Goal: Complete application form

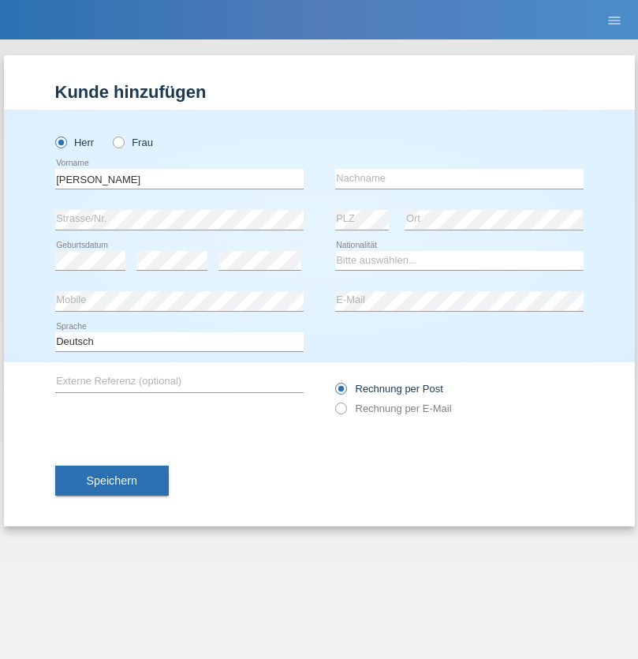
type input "Eliane"
click at [459, 178] on input "text" at bounding box center [459, 179] width 248 height 20
type input "Savarioud"
select select "CH"
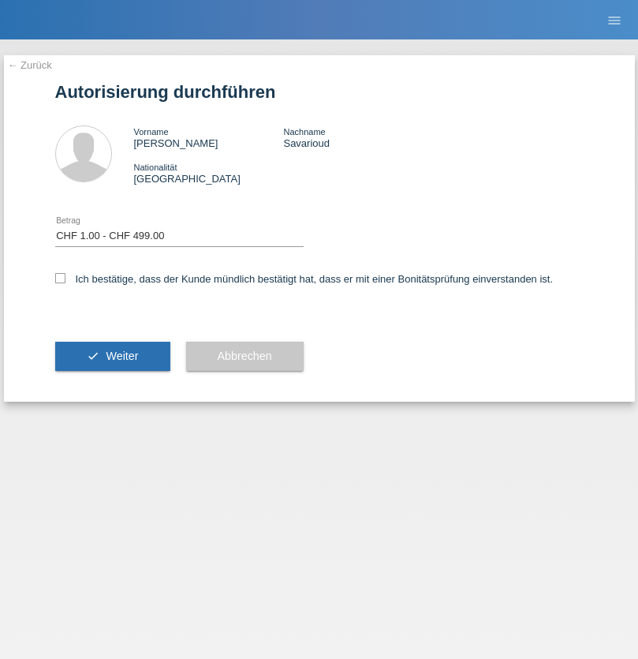
select select "1"
checkbox input "true"
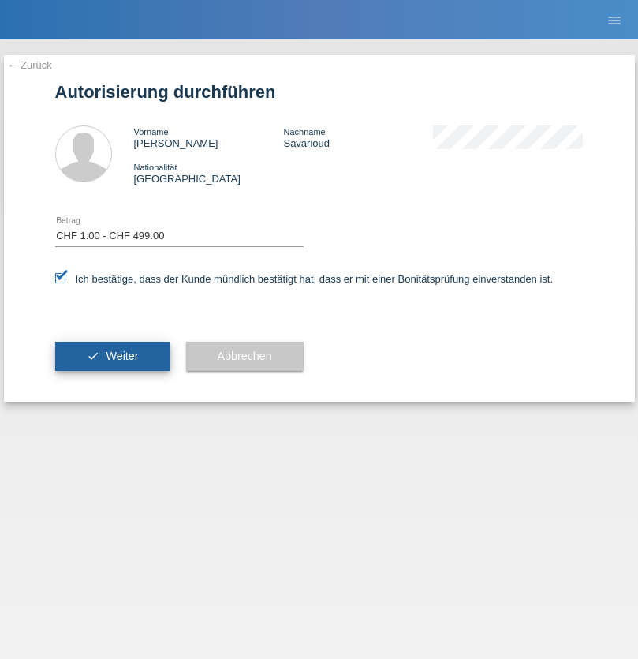
click at [112, 356] on span "Weiter" at bounding box center [122, 355] width 32 height 13
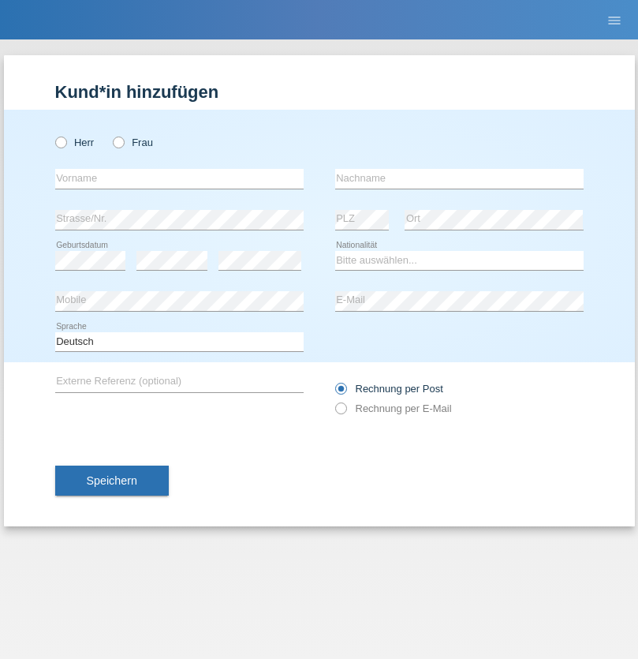
radio input "true"
click at [179, 178] on input "text" at bounding box center [179, 179] width 248 height 20
type input "[PERSON_NAME]"
click at [459, 178] on input "text" at bounding box center [459, 179] width 248 height 20
type input "Donadei"
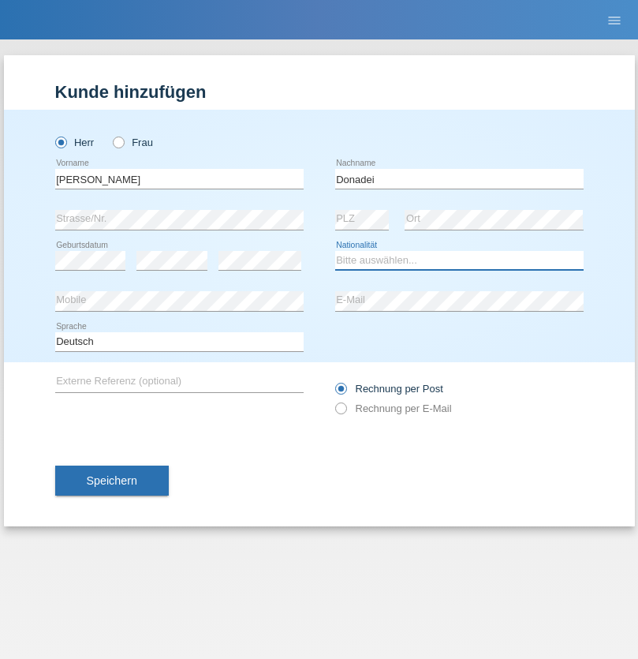
select select "CH"
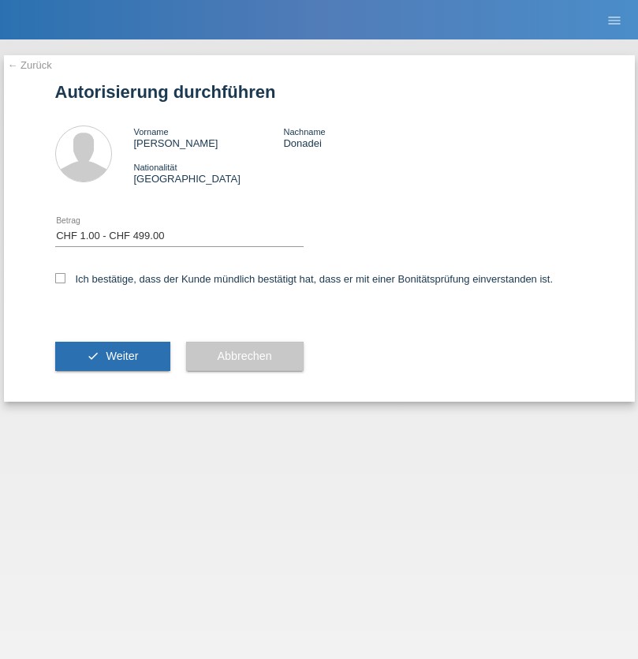
select select "1"
checkbox input "true"
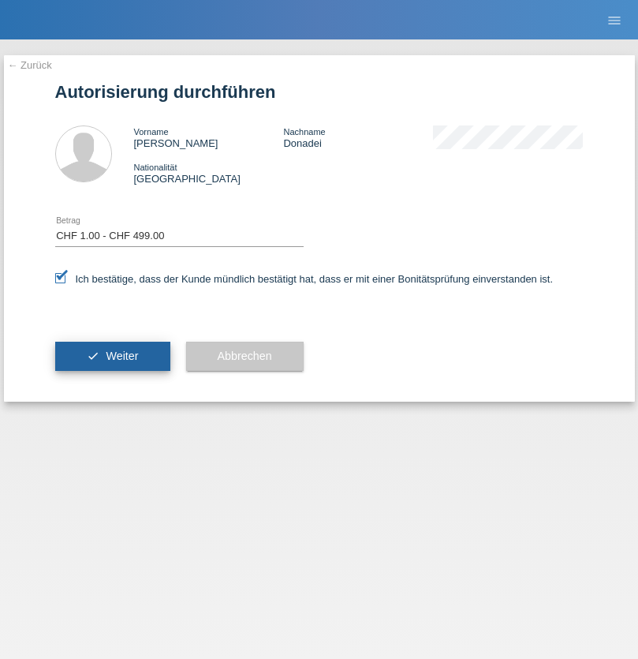
click at [112, 356] on span "Weiter" at bounding box center [122, 355] width 32 height 13
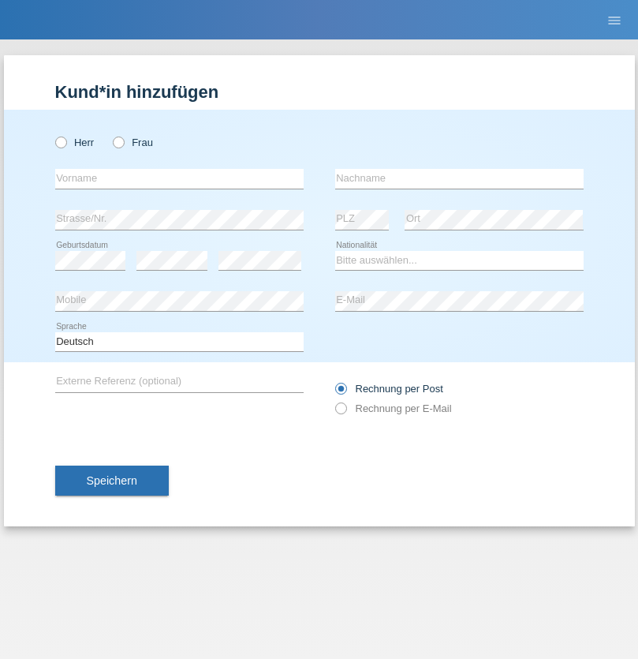
radio input "true"
click at [179, 178] on input "text" at bounding box center [179, 179] width 248 height 20
type input "Atila"
click at [459, 178] on input "text" at bounding box center [459, 179] width 248 height 20
type input "[PERSON_NAME]"
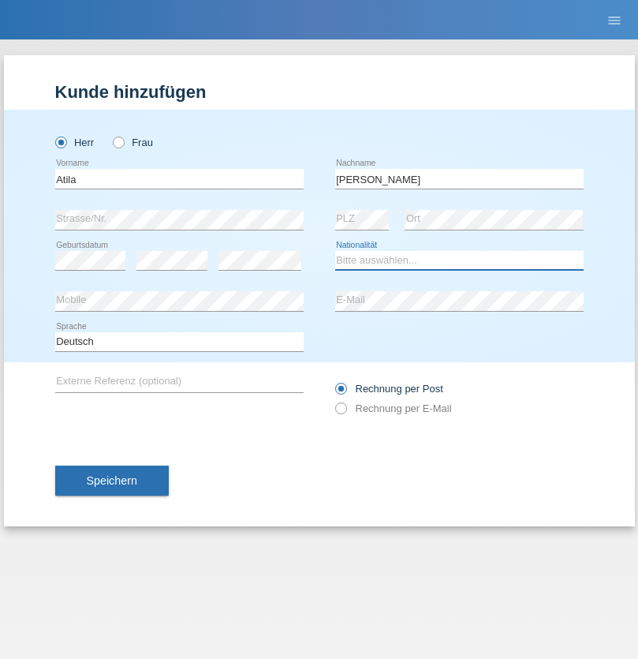
select select "SK"
select select "C"
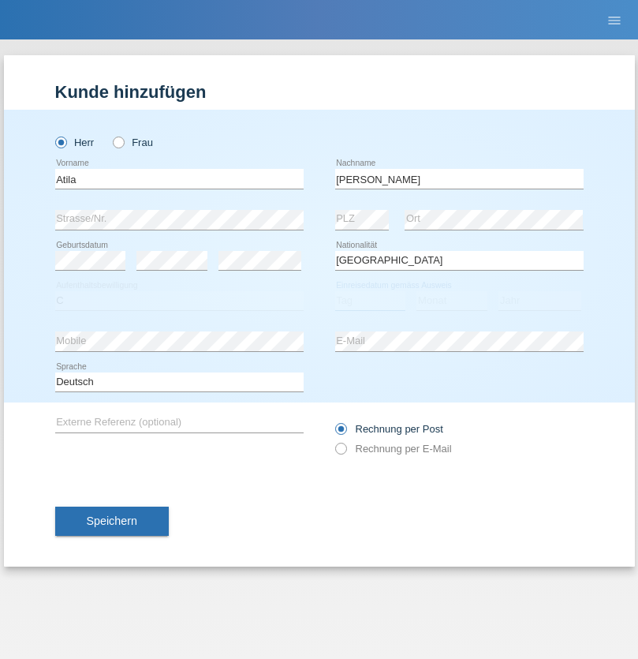
select select "22"
select select "08"
select select "2021"
